Goal: Transaction & Acquisition: Subscribe to service/newsletter

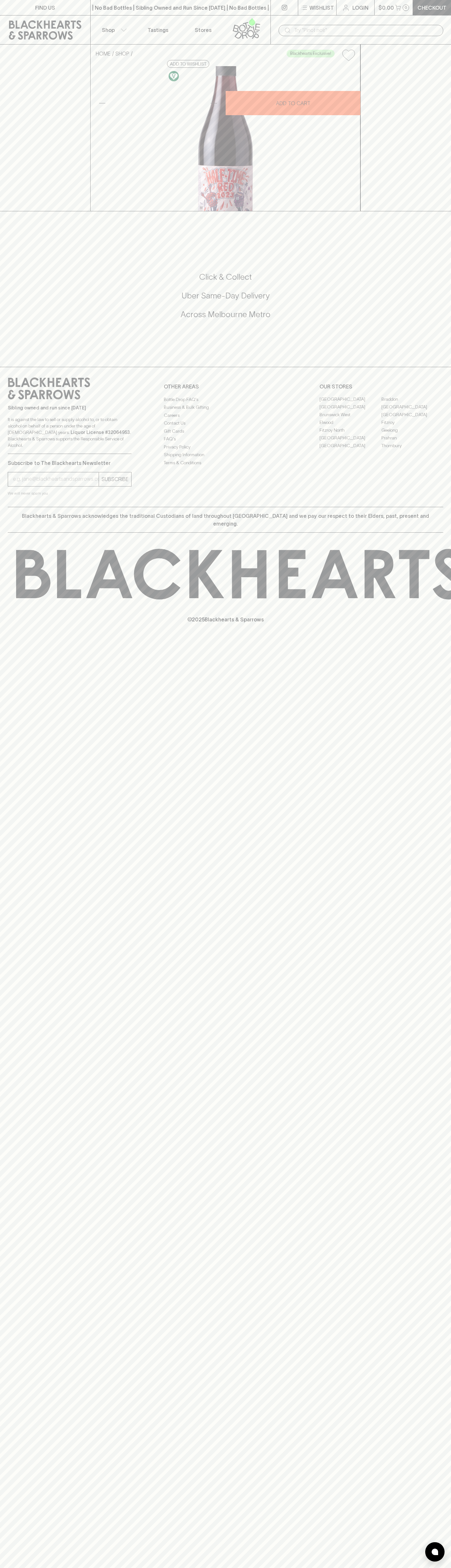
click at [251, 25] on icon at bounding box center [252, 21] width 6 height 8
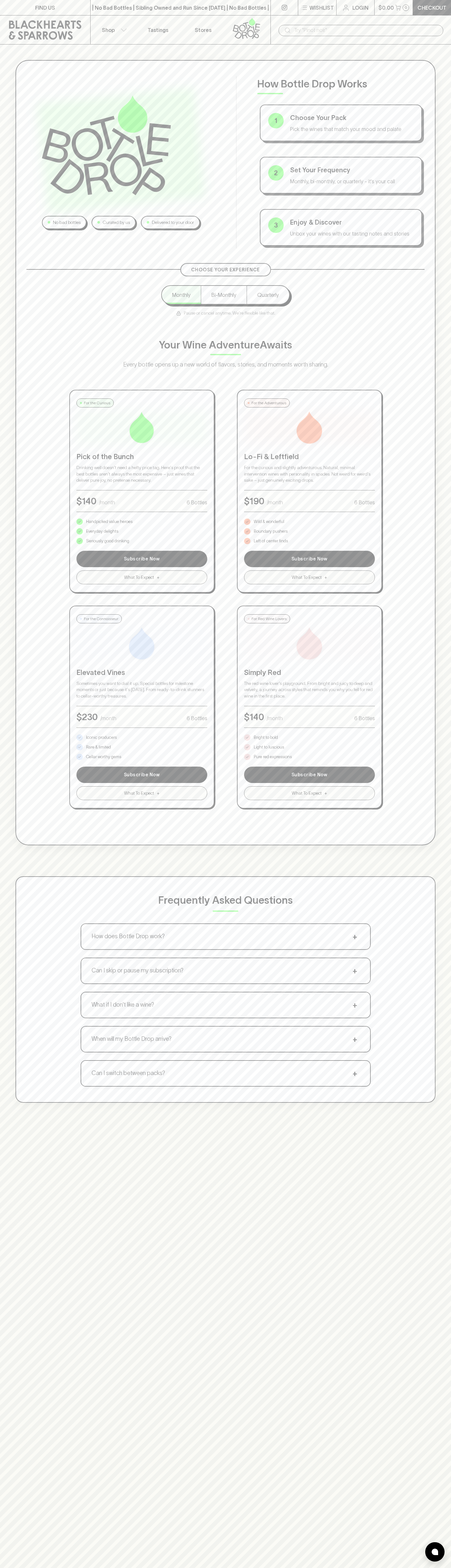
click at [443, 1568] on html "FIND US | No Bad Bottles | Sibling Owned and Run Since 2006 | No Bad Bottles | …" at bounding box center [226, 1013] width 451 height 2027
click at [87, 1568] on html "FIND US | No Bad Bottles | Sibling Owned and Run Since 2006 | No Bad Bottles | …" at bounding box center [226, 1013] width 451 height 2027
click at [21, 830] on div "No bad bottles Curated by us Delivered to your door How Bottle Drop Works 1 Cho…" at bounding box center [226, 452] width 420 height 785
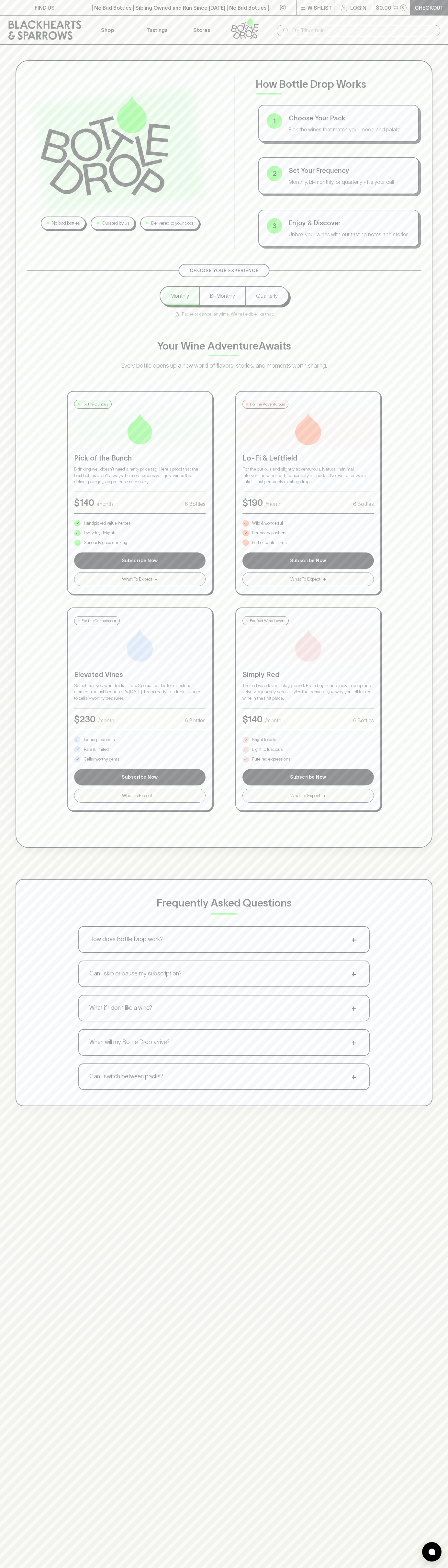
click at [271, 759] on p "Pure red expressions" at bounding box center [271, 759] width 38 height 6
